Goal: Ask a question

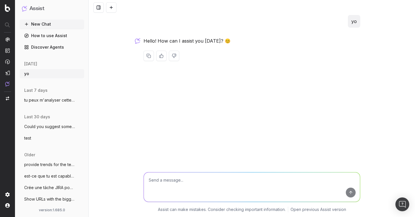
click at [178, 180] on textarea at bounding box center [252, 187] width 216 height 29
type textarea "can you give the keyword for candy"
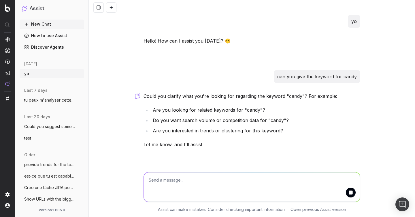
scroll to position [9, 0]
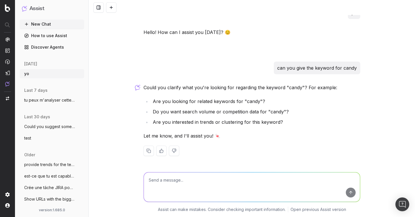
click at [199, 174] on textarea at bounding box center [252, 187] width 216 height 29
drag, startPoint x: 268, startPoint y: 102, endPoint x: 196, endPoint y: 101, distance: 72.6
click at [196, 101] on li "Are you looking for related keywords for "candy"?" at bounding box center [255, 101] width 209 height 8
copy li "related keywords for "candy"?"
click at [185, 179] on textarea at bounding box center [252, 187] width 216 height 29
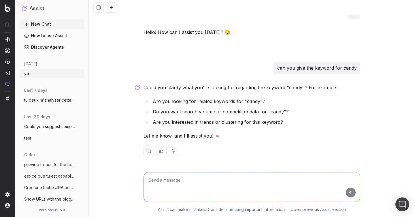
paste textarea "related keywords for "candy"?"
type textarea "related keywords for "candy"?"
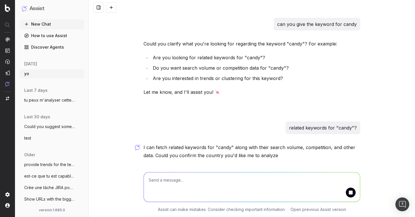
scroll to position [80, 0]
